Goal: Information Seeking & Learning: Learn about a topic

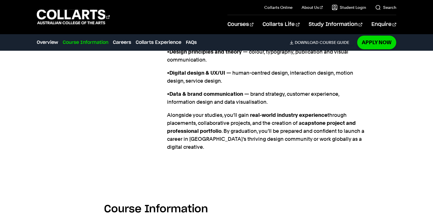
scroll to position [685, 0]
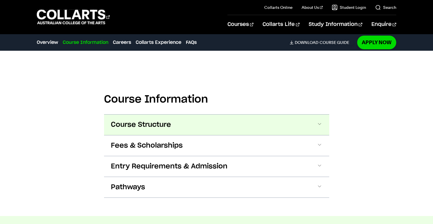
click at [319, 121] on span at bounding box center [320, 124] width 6 height 7
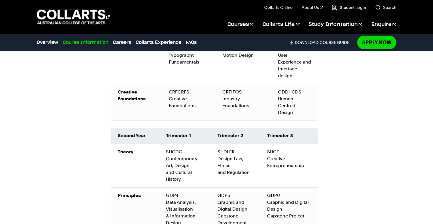
scroll to position [929, 0]
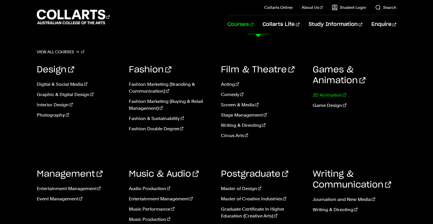
click at [324, 95] on link "2D Animation" at bounding box center [355, 95] width 84 height 7
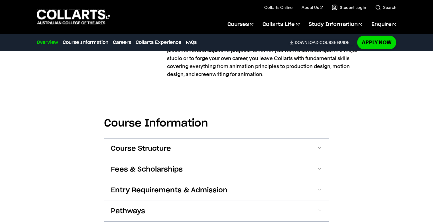
scroll to position [542, 0]
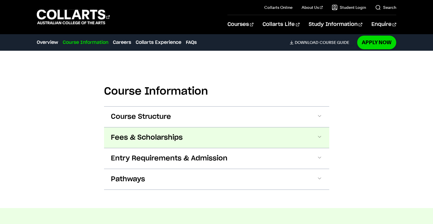
click at [321, 137] on span at bounding box center [320, 137] width 6 height 7
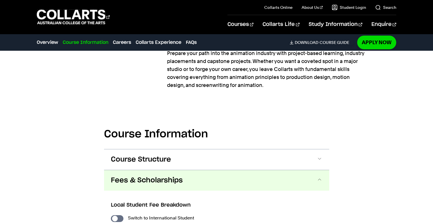
scroll to position [476, 0]
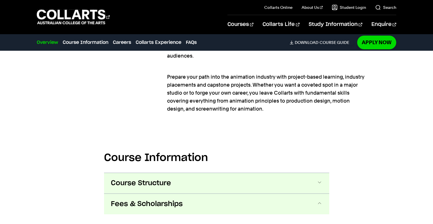
click at [319, 182] on span at bounding box center [320, 183] width 6 height 7
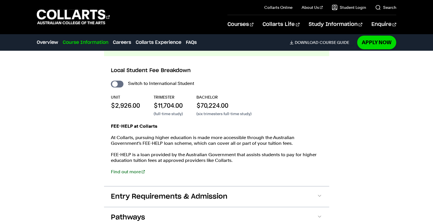
scroll to position [1111, 0]
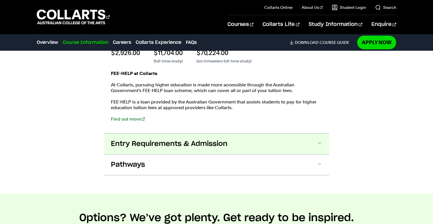
click at [321, 140] on span at bounding box center [320, 143] width 6 height 7
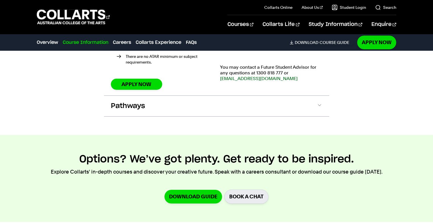
scroll to position [1358, 0]
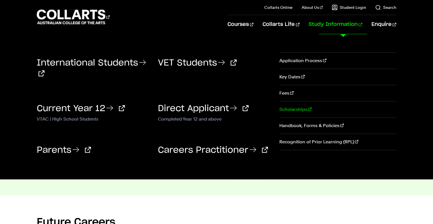
click at [298, 108] on link "Scholarships" at bounding box center [338, 110] width 117 height 16
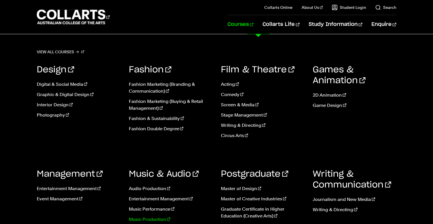
scroll to position [86, 0]
click at [254, 26] on link "Courses" at bounding box center [241, 24] width 26 height 19
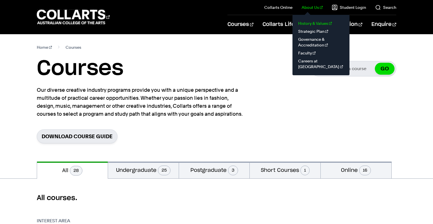
click at [308, 23] on link "History & Values" at bounding box center [321, 23] width 48 height 8
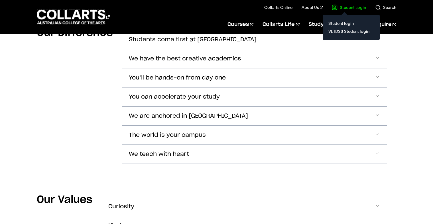
scroll to position [314, 0]
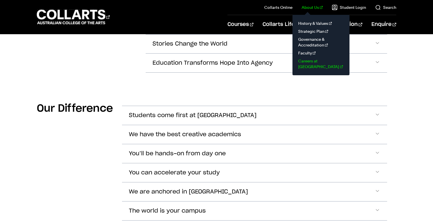
click at [311, 60] on link "Careers at [GEOGRAPHIC_DATA]" at bounding box center [321, 64] width 48 height 14
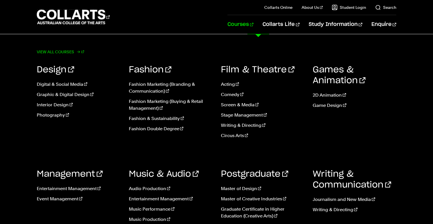
click at [63, 52] on link "View all courses" at bounding box center [60, 52] width 47 height 8
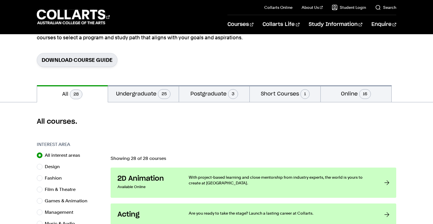
scroll to position [86, 0]
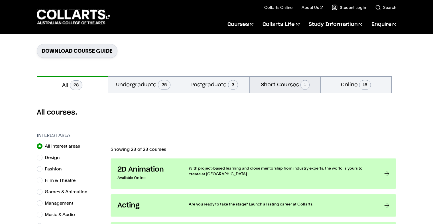
click at [290, 84] on button "Short Courses 1" at bounding box center [285, 84] width 71 height 17
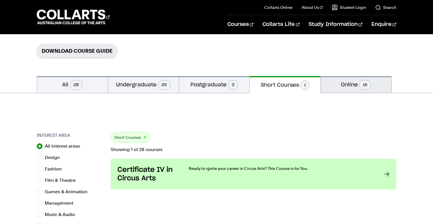
click at [349, 85] on button "Online 16" at bounding box center [356, 84] width 71 height 17
radio input "false"
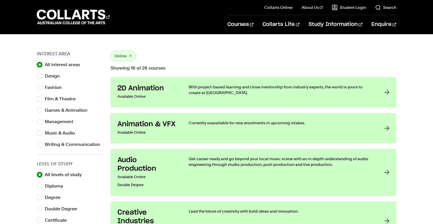
scroll to position [171, 0]
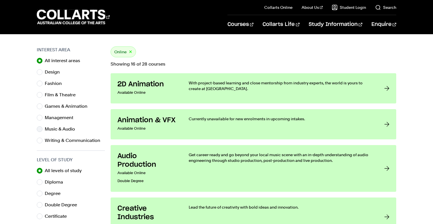
click at [62, 131] on label "Music & Audio" at bounding box center [62, 129] width 35 height 8
click at [43, 131] on input "Music & Audio" at bounding box center [40, 129] width 6 height 6
radio input "true"
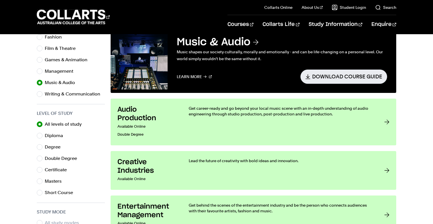
scroll to position [171, 0]
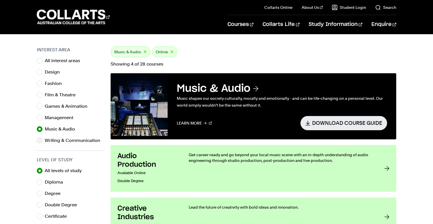
click at [58, 141] on label "Writing & Communication" at bounding box center [75, 141] width 60 height 8
click at [43, 141] on input "Writing & Communication" at bounding box center [40, 141] width 6 height 6
radio input "true"
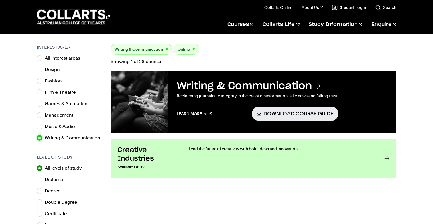
scroll to position [86, 0]
